Goal: Task Accomplishment & Management: Manage account settings

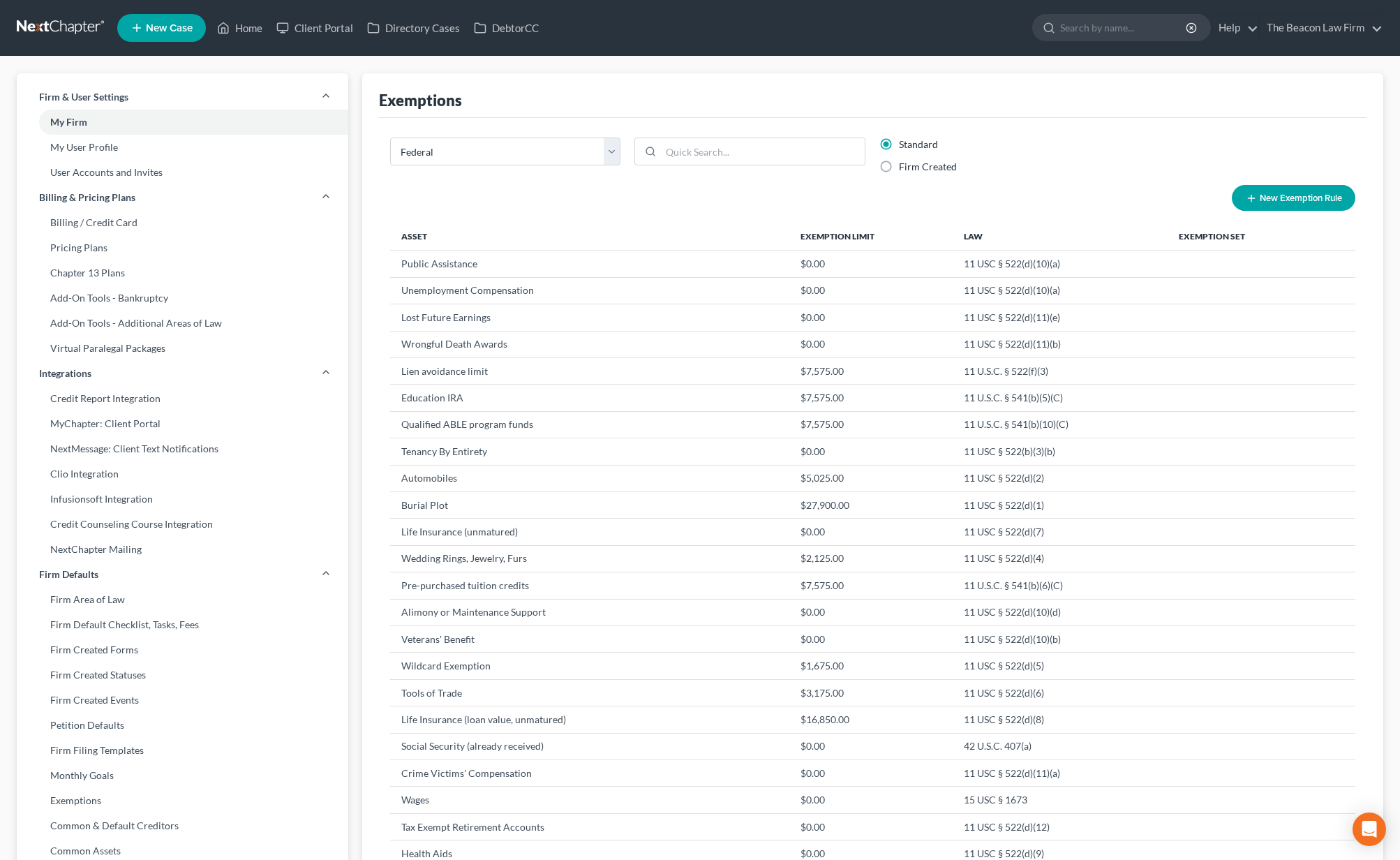
select select "0"
click at [62, 28] on link at bounding box center [62, 28] width 89 height 25
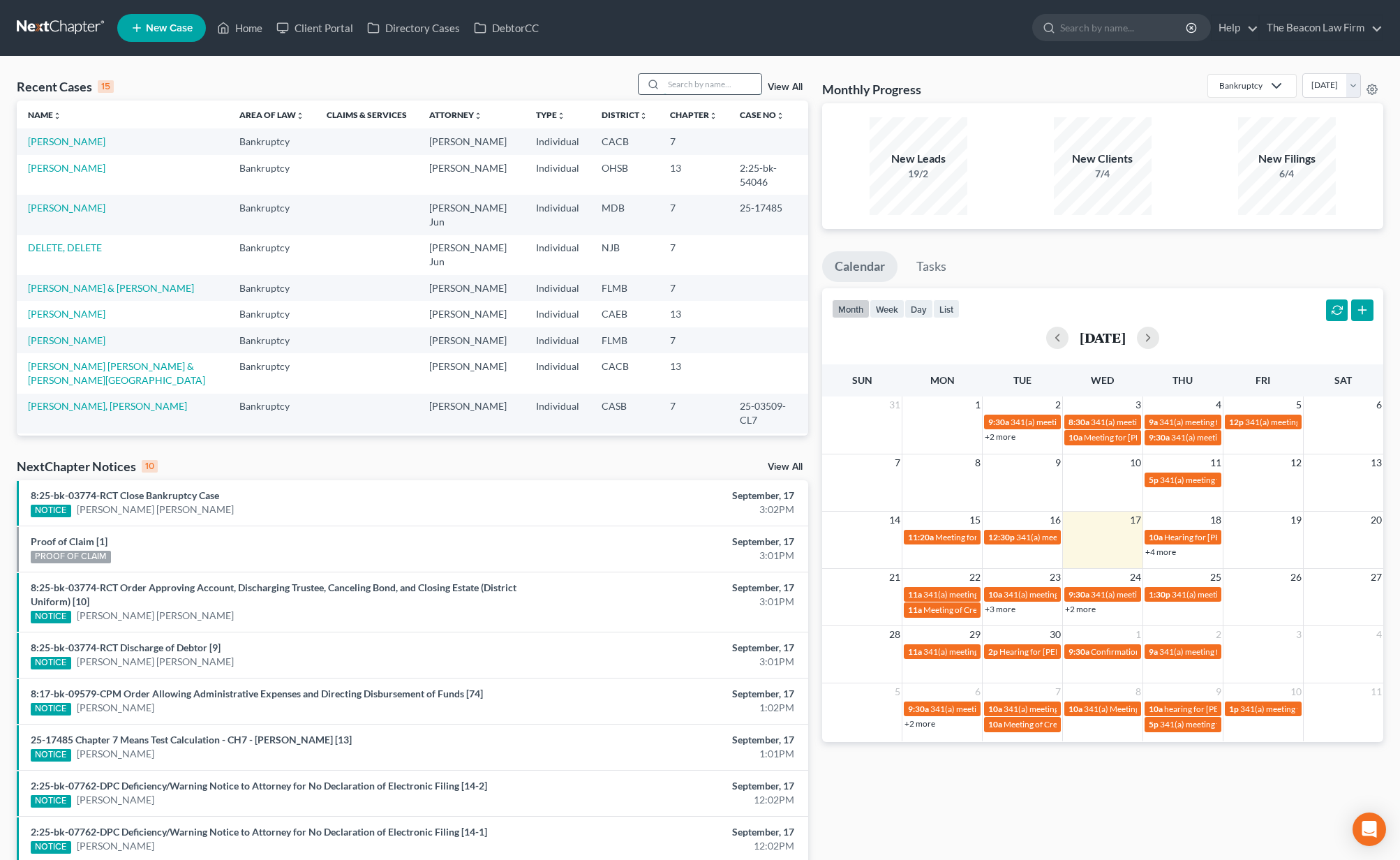
click at [682, 89] on input "search" at bounding box center [712, 84] width 98 height 20
type input "[PERSON_NAME]"
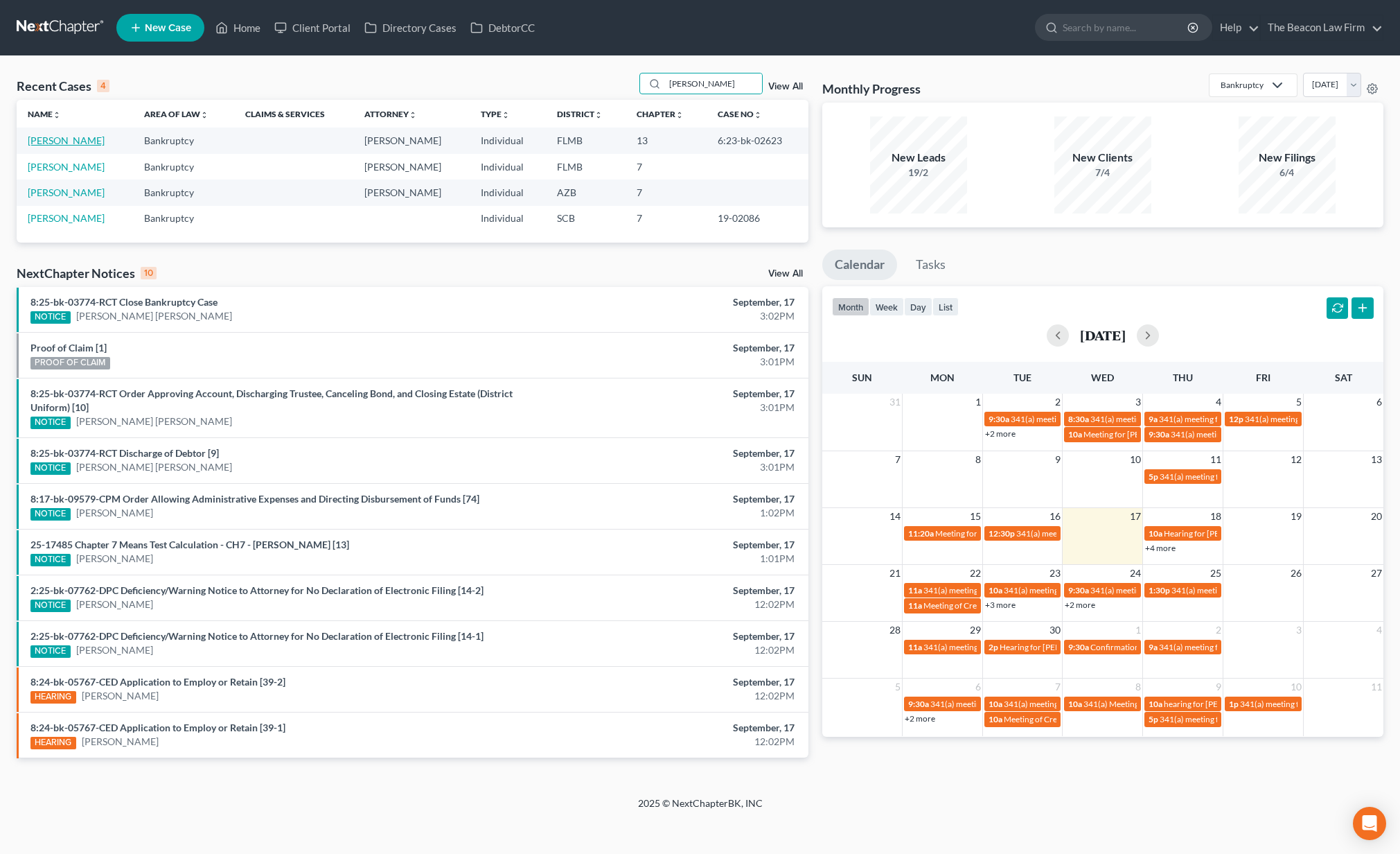
click at [80, 141] on link "[PERSON_NAME]" at bounding box center [66, 140] width 77 height 12
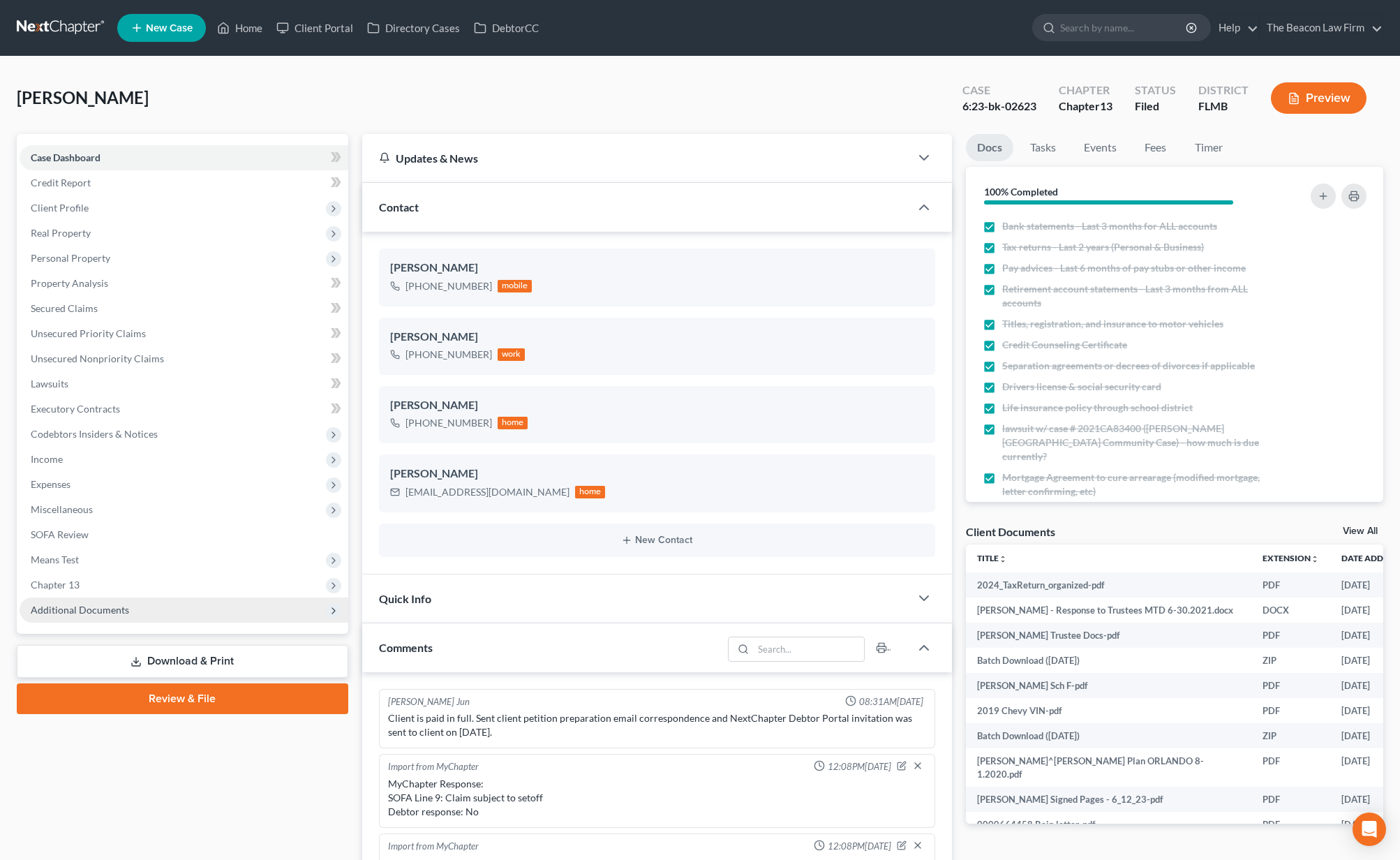
scroll to position [2386, 0]
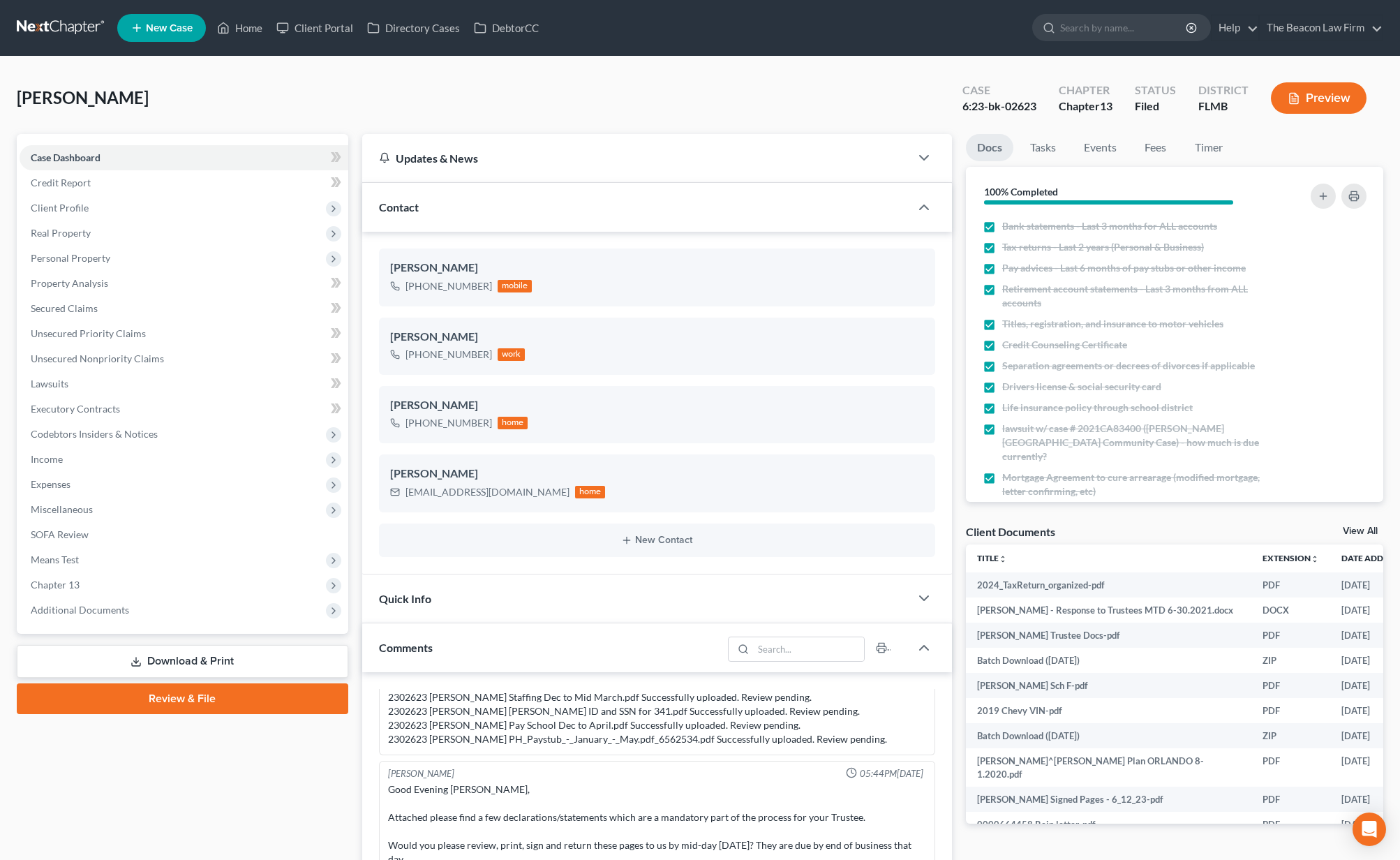
drag, startPoint x: 134, startPoint y: 612, endPoint x: 144, endPoint y: 627, distance: 18.0
click at [135, 612] on span "Additional Documents" at bounding box center [184, 609] width 329 height 25
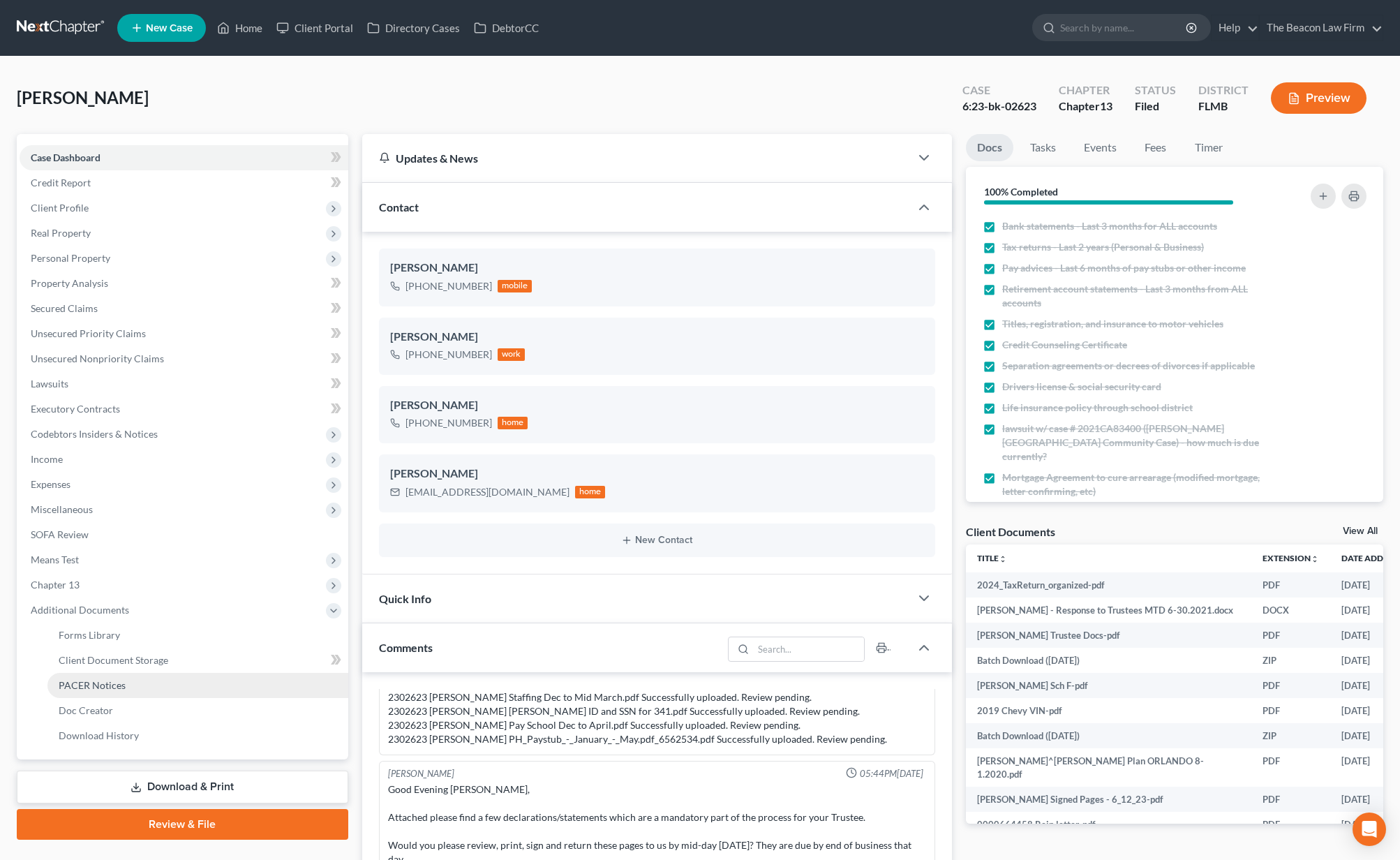
click at [152, 689] on link "PACER Notices" at bounding box center [197, 685] width 300 height 25
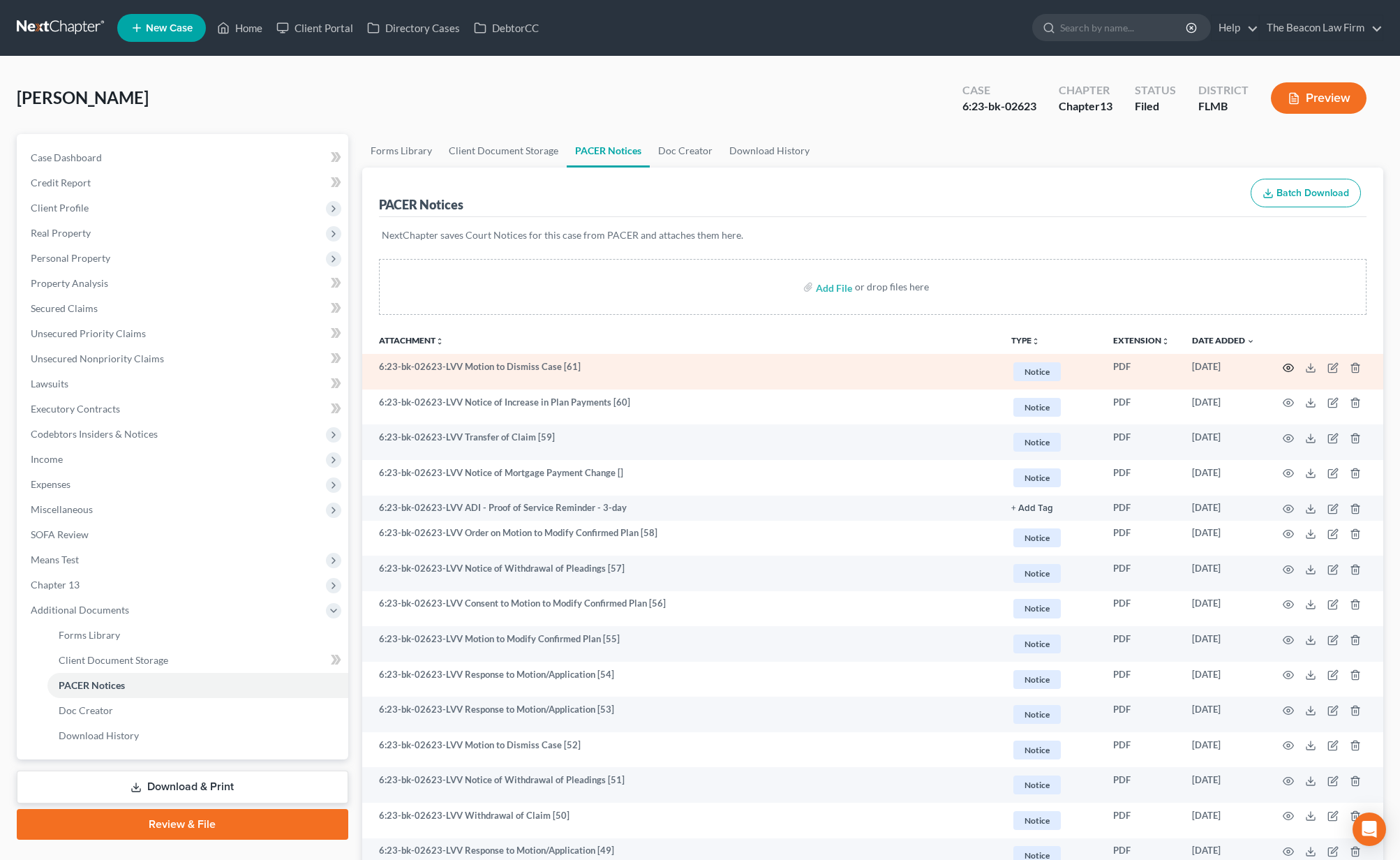
click at [1288, 366] on icon "button" at bounding box center [1288, 368] width 11 height 11
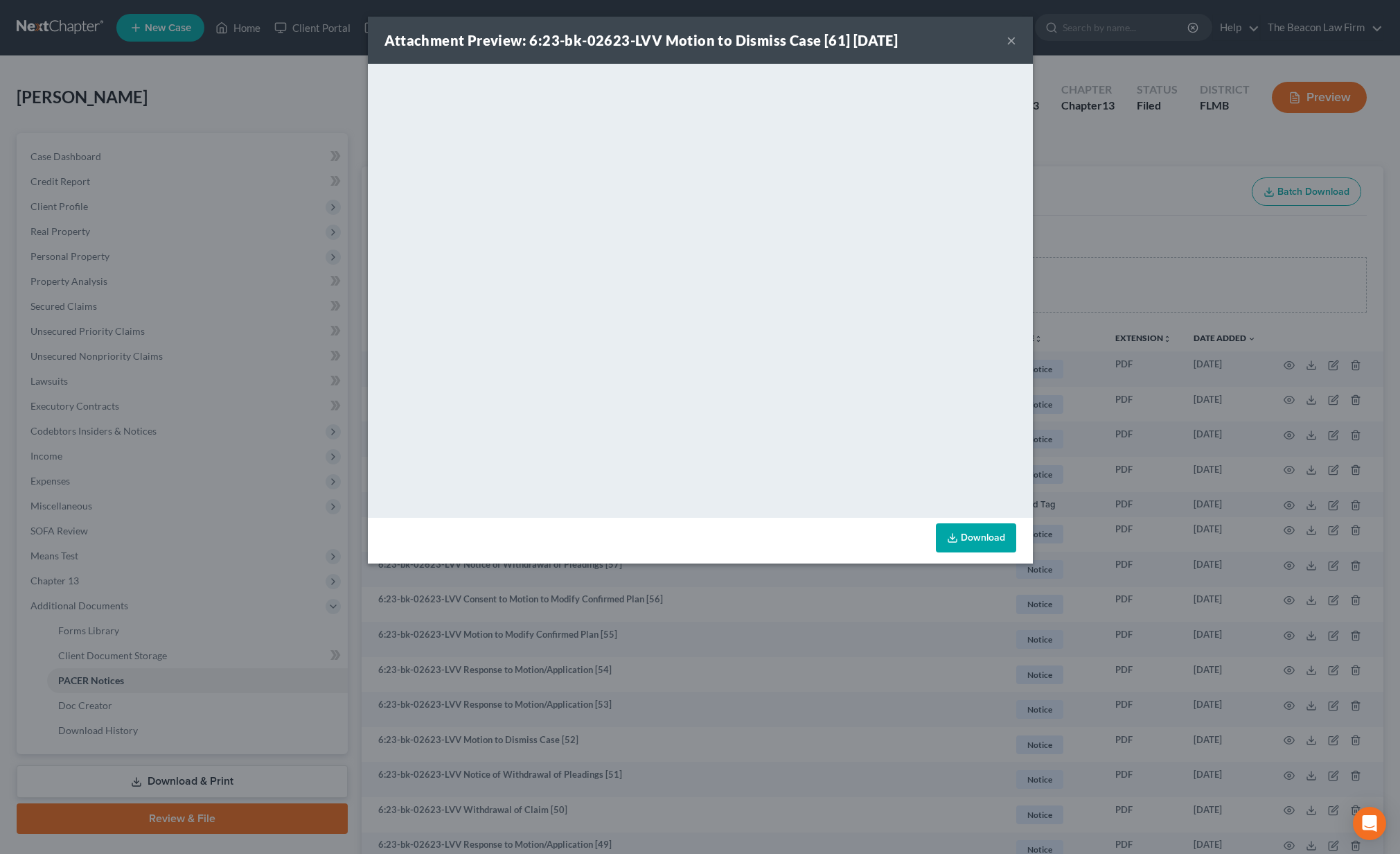
click at [1009, 42] on button "×" at bounding box center [1012, 40] width 10 height 17
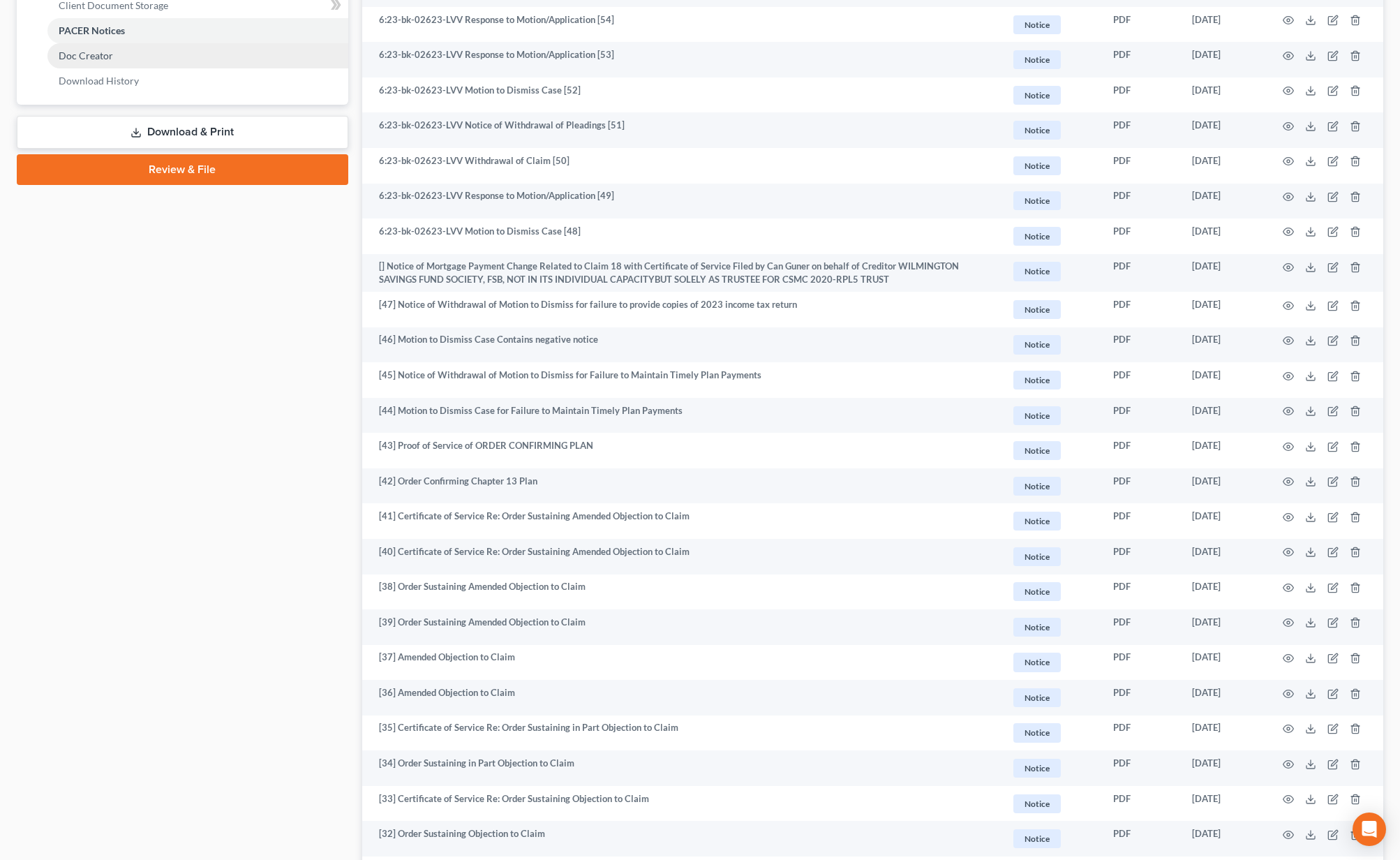
scroll to position [598, 0]
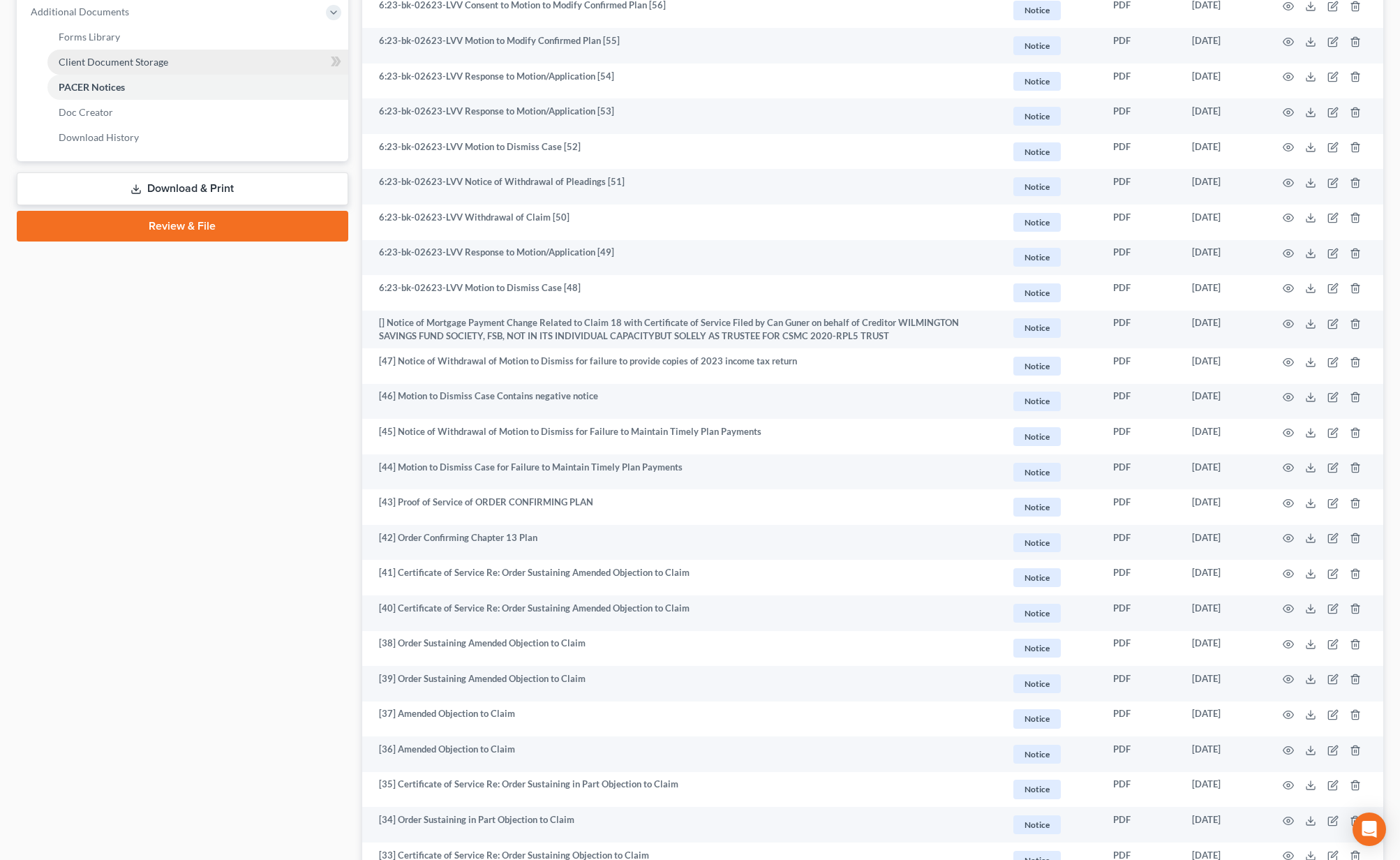
click at [125, 63] on span "Client Document Storage" at bounding box center [114, 62] width 109 height 12
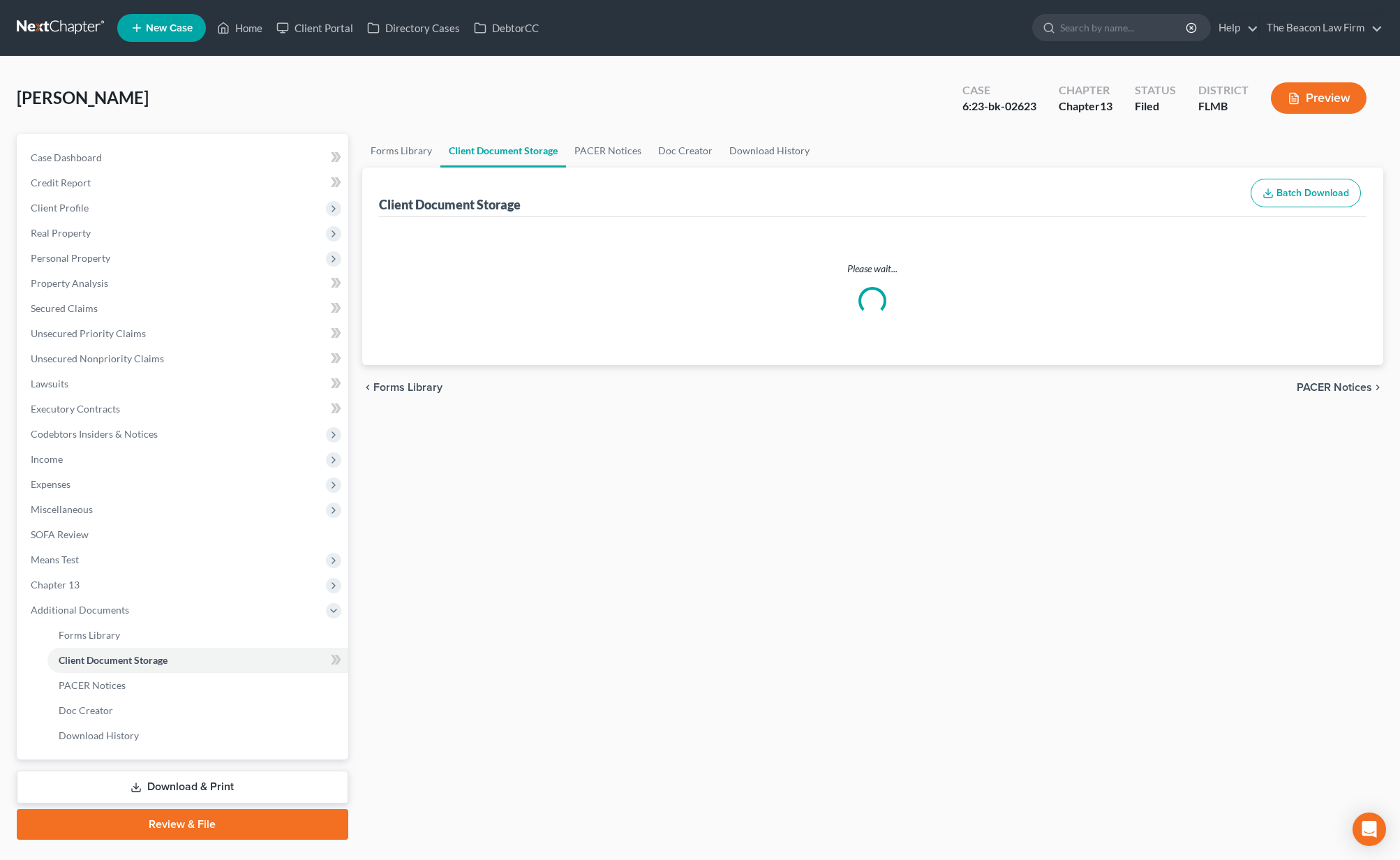
select select "9"
select select "12"
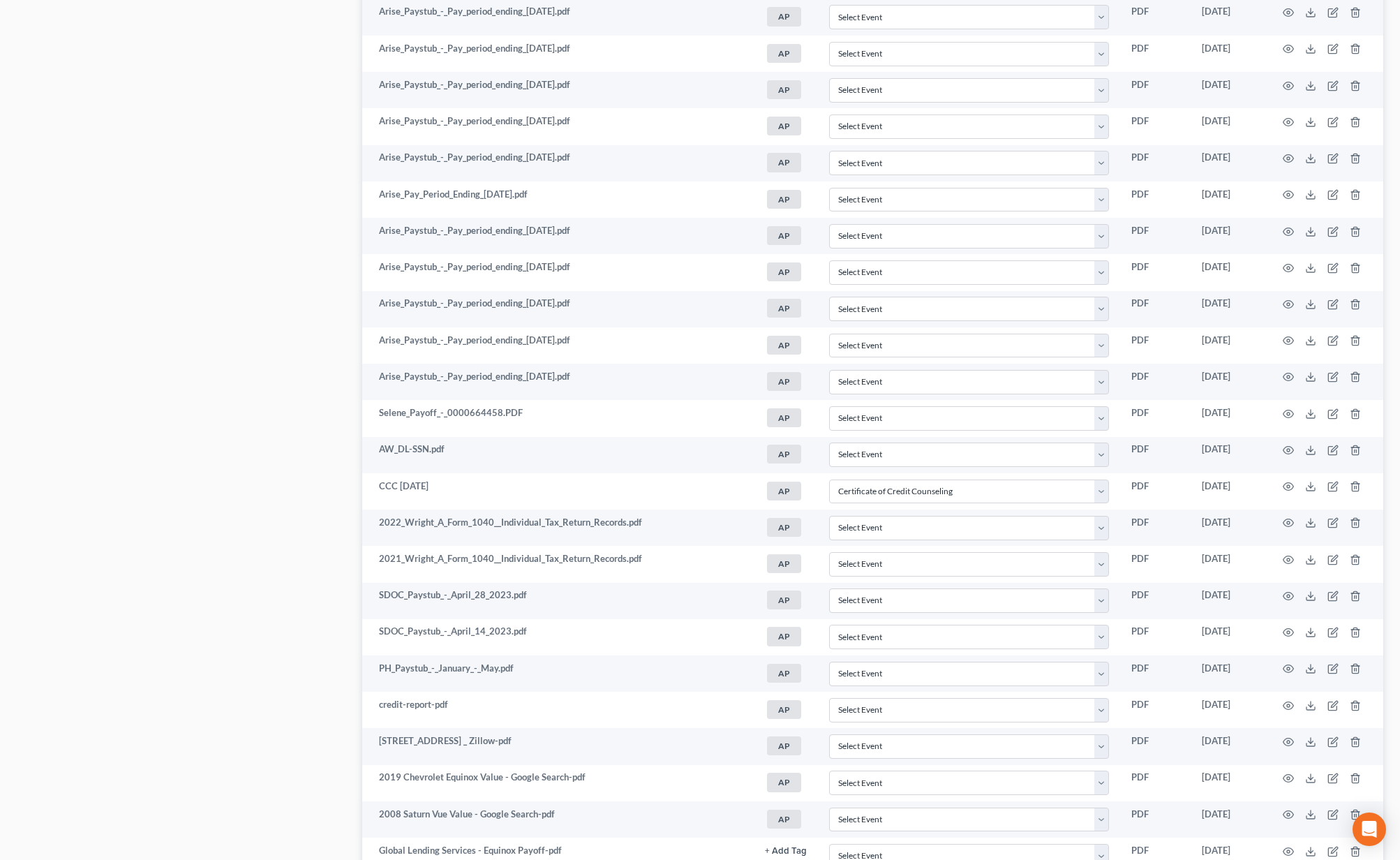
scroll to position [1648, 0]
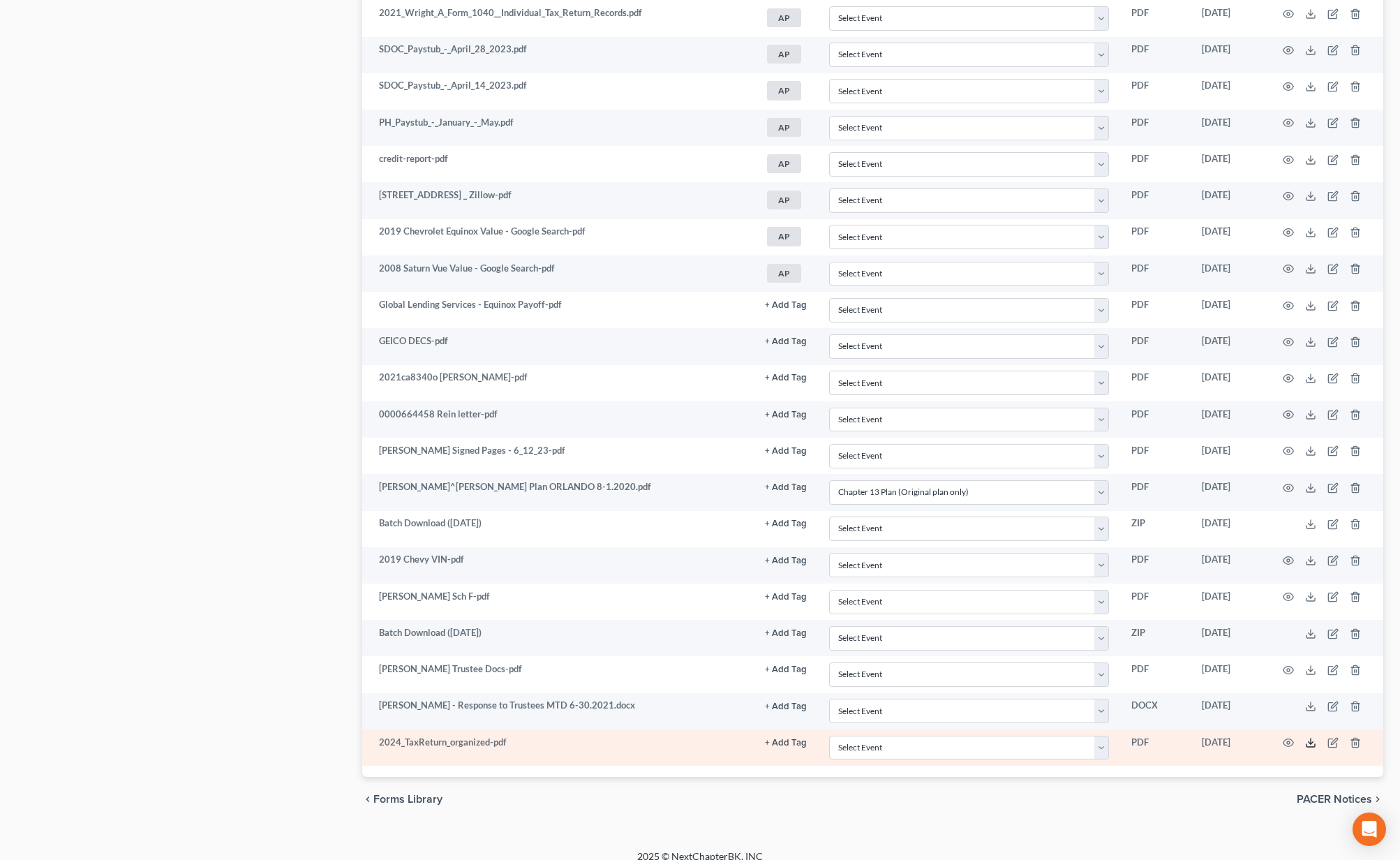
click at [1311, 737] on icon at bounding box center [1311, 743] width 11 height 11
